Goal: Task Accomplishment & Management: Use online tool/utility

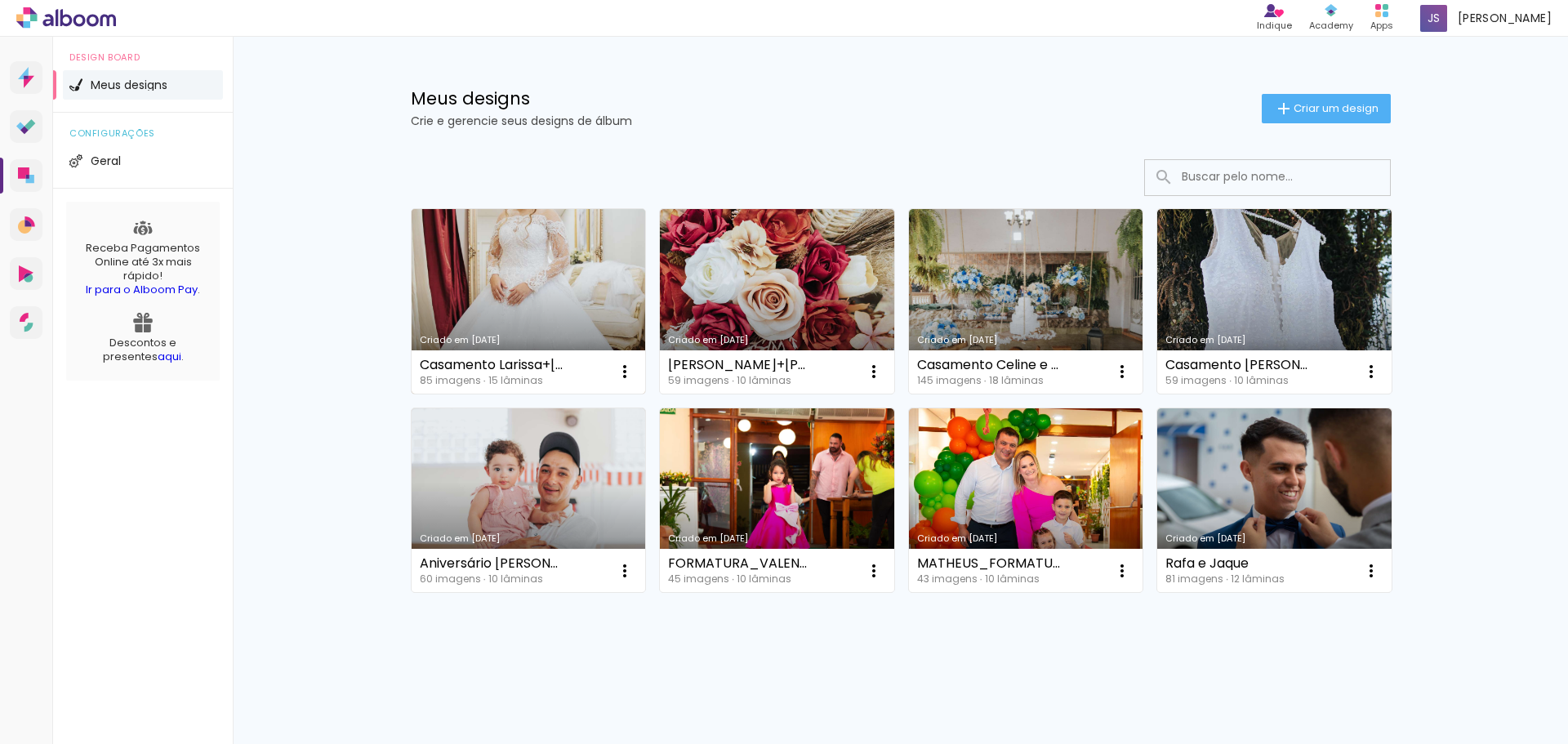
click at [550, 271] on link "Criado em [DATE]" at bounding box center [528, 302] width 234 height 184
